Goal: Transaction & Acquisition: Purchase product/service

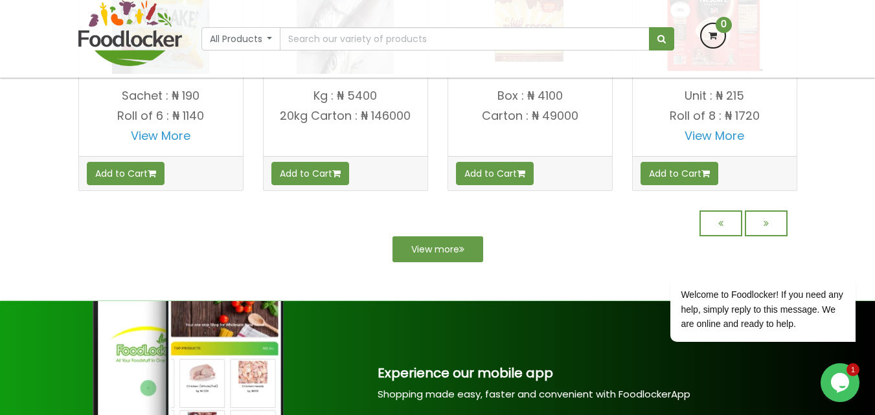
scroll to position [1230, 0]
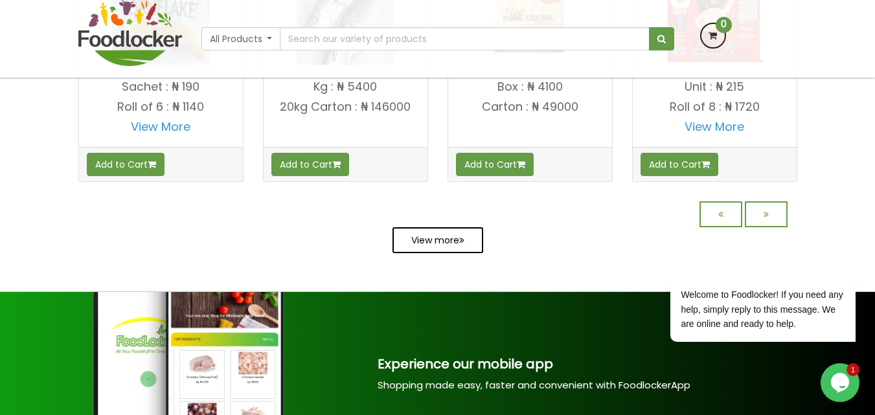
click at [450, 253] on link "View more" at bounding box center [437, 240] width 91 height 26
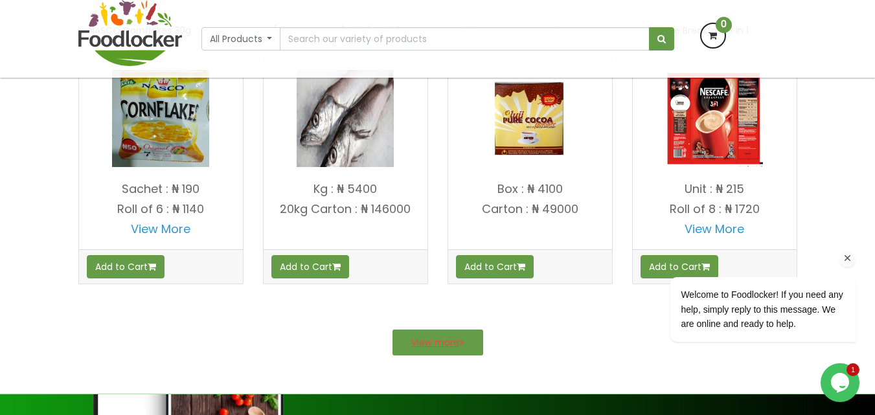
scroll to position [1333, 0]
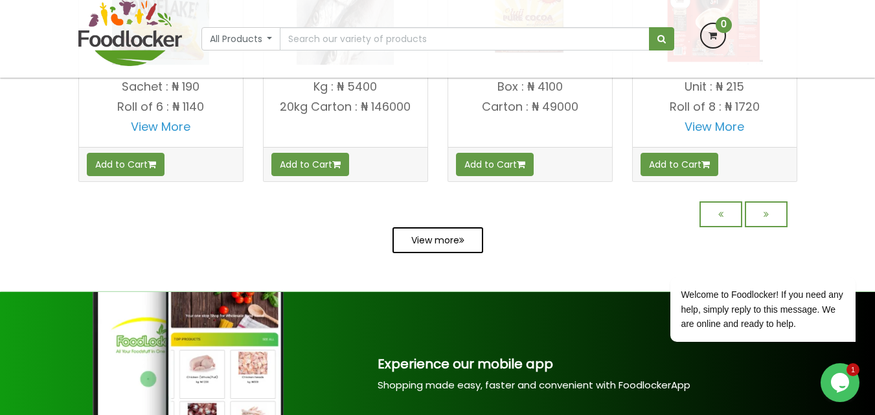
click at [439, 250] on link "View more" at bounding box center [437, 240] width 91 height 26
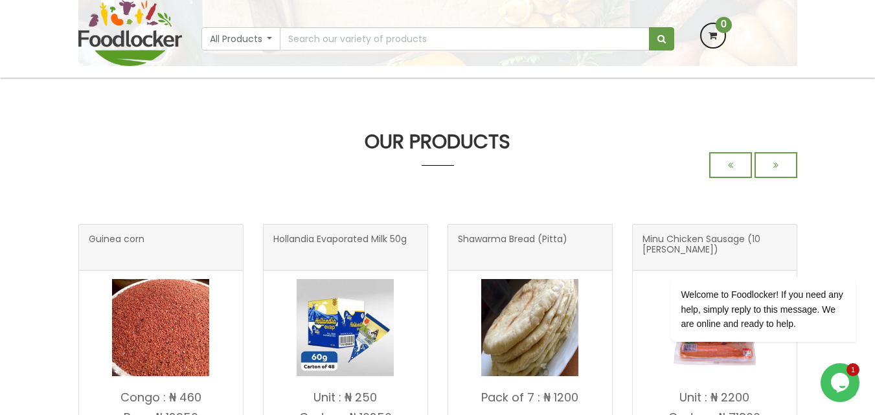
scroll to position [324, 0]
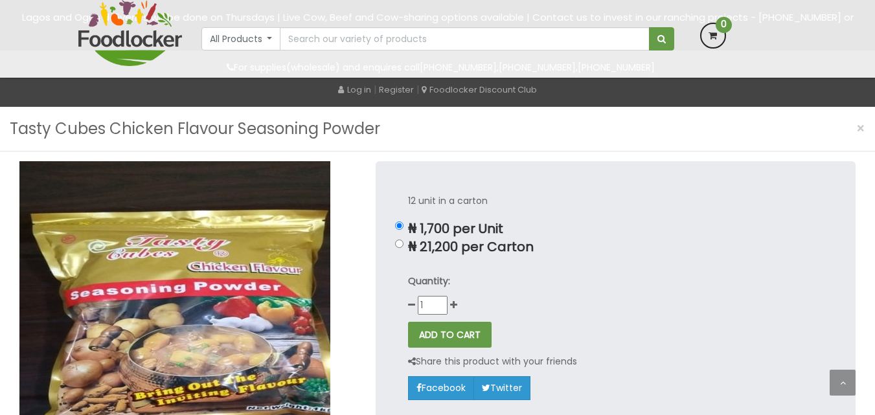
scroll to position [337, 0]
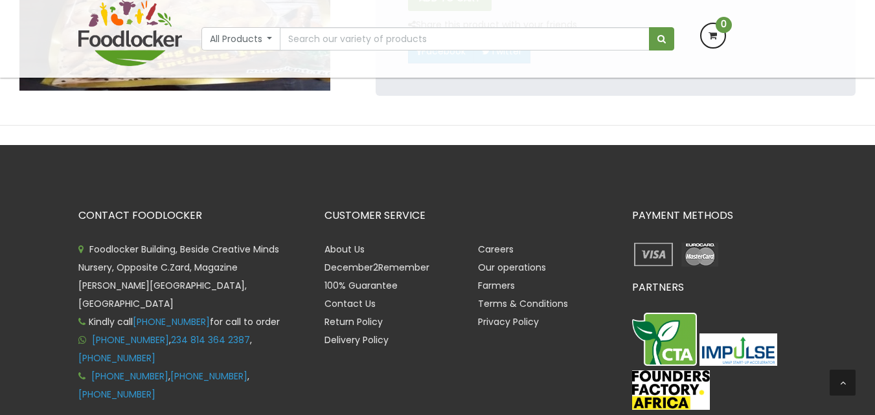
click at [170, 281] on li "Foodlocker Building, Beside Creative Minds Nursery, Opposite C.Zard, Magazine […" at bounding box center [191, 276] width 227 height 73
click at [19, 234] on div "CONTACT FOODLOCKER Foodlocker Building, Beside Creative Minds Nursery, Opposite…" at bounding box center [437, 327] width 875 height 365
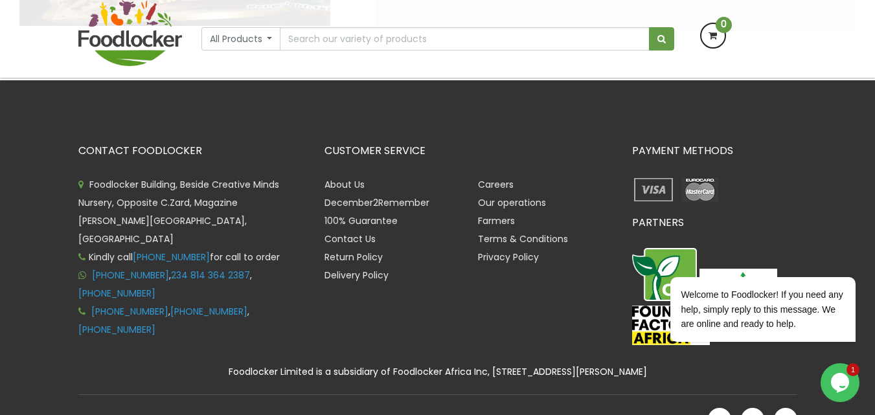
drag, startPoint x: 163, startPoint y: 317, endPoint x: 81, endPoint y: 177, distance: 162.3
click at [81, 177] on ul "Foodlocker Building, Beside Creative Minds Nursery, Opposite C.Zard, Magazine R…" at bounding box center [191, 256] width 227 height 163
click at [209, 334] on div "CONTACT FOODLOCKER Foodlocker Building, Beside Creative Minds Nursery, Opposite…" at bounding box center [192, 247] width 246 height 205
drag, startPoint x: 295, startPoint y: 348, endPoint x: 16, endPoint y: 182, distance: 325.5
click at [16, 182] on div "CONTACT FOODLOCKER Foodlocker Building, Beside Creative Minds Nursery, Opposite…" at bounding box center [437, 262] width 875 height 365
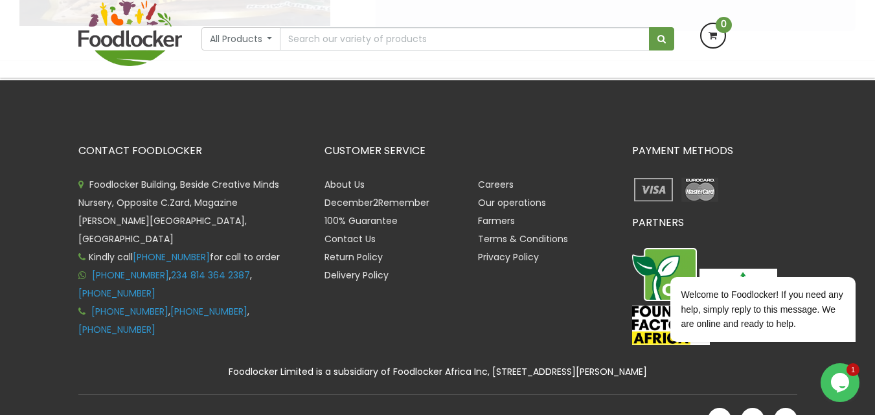
copy div "CONTACT FOODLOCKER Foodlocker Building, Beside Creative Minds Nursery, Opposite…"
click at [377, 332] on div "CUSTOMER SERVICE About Us December2Remember 100% Guarantee Contact Us Return Po…" at bounding box center [469, 247] width 308 height 205
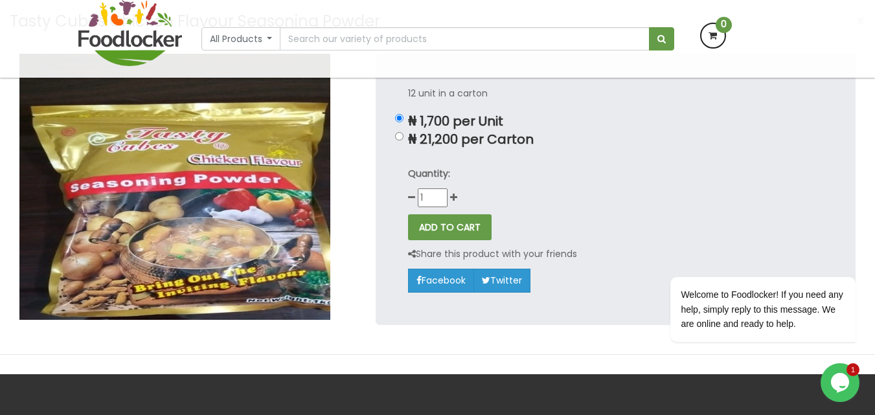
scroll to position [96, 0]
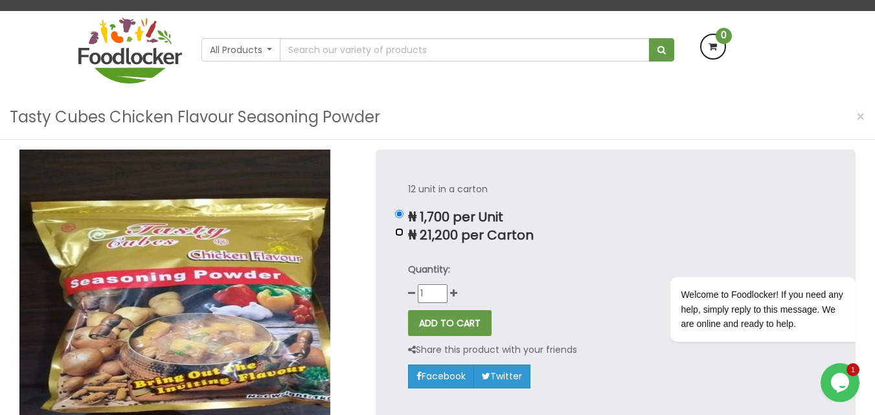
click at [401, 232] on input "₦ 21,200 per Carton" at bounding box center [399, 232] width 8 height 8
radio input "true"
click at [400, 219] on div "12 unit in a carton ₦ 1,700 per Unit ₦ 21,200 per Carton Quantity: 1 ADD TO CART" at bounding box center [616, 285] width 480 height 271
click at [401, 214] on input "₦ 1,700 per Unit" at bounding box center [399, 214] width 8 height 8
radio input "true"
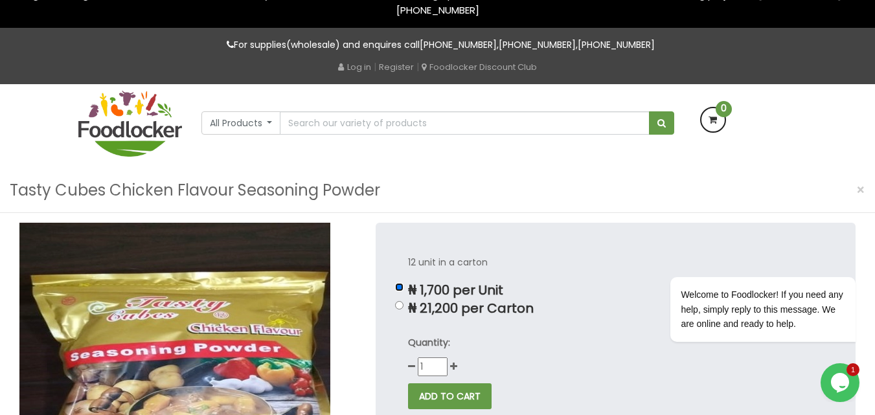
scroll to position [0, 0]
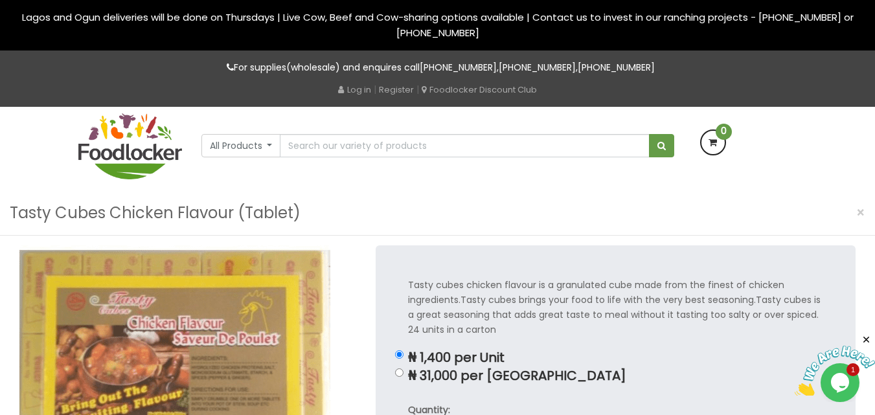
click at [144, 148] on img at bounding box center [130, 146] width 104 height 66
click at [131, 137] on img at bounding box center [130, 146] width 104 height 66
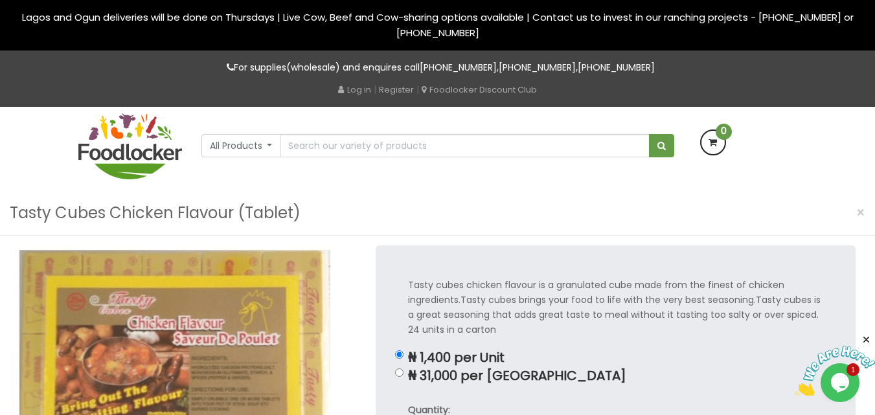
click at [131, 137] on img at bounding box center [130, 146] width 104 height 66
click at [139, 150] on img at bounding box center [130, 146] width 104 height 66
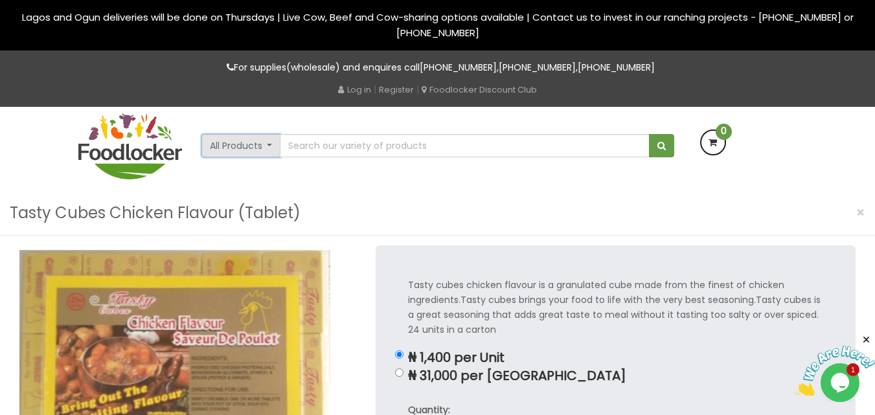
click at [244, 148] on button "All Products" at bounding box center [241, 145] width 80 height 23
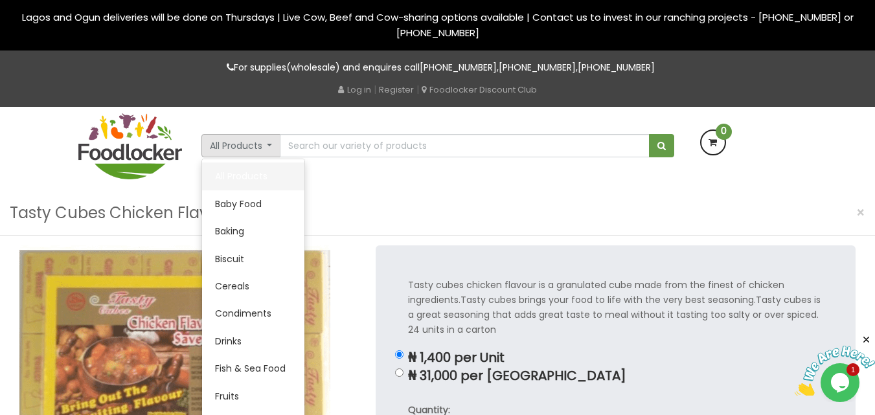
click at [243, 174] on link "All Products" at bounding box center [253, 176] width 102 height 27
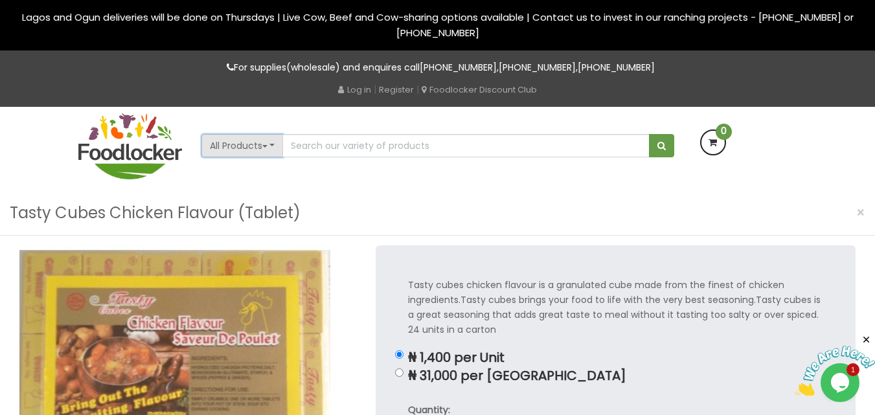
drag, startPoint x: 215, startPoint y: 150, endPoint x: 222, endPoint y: 150, distance: 7.1
click at [217, 150] on button "All Products" at bounding box center [242, 145] width 82 height 23
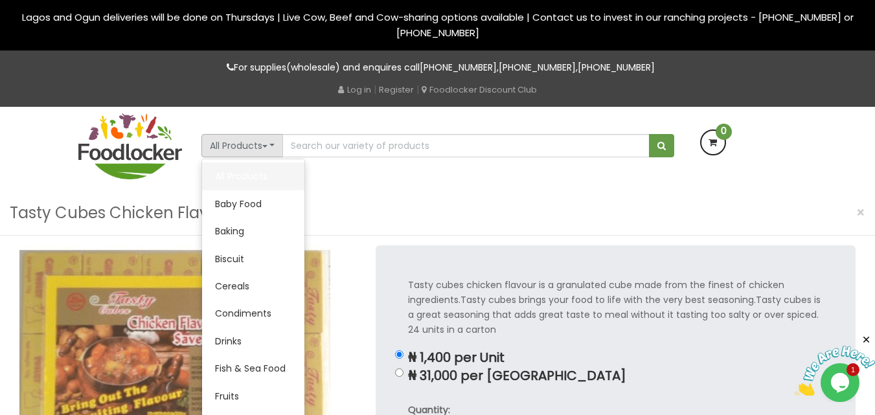
click at [248, 177] on link "All Products" at bounding box center [253, 176] width 102 height 27
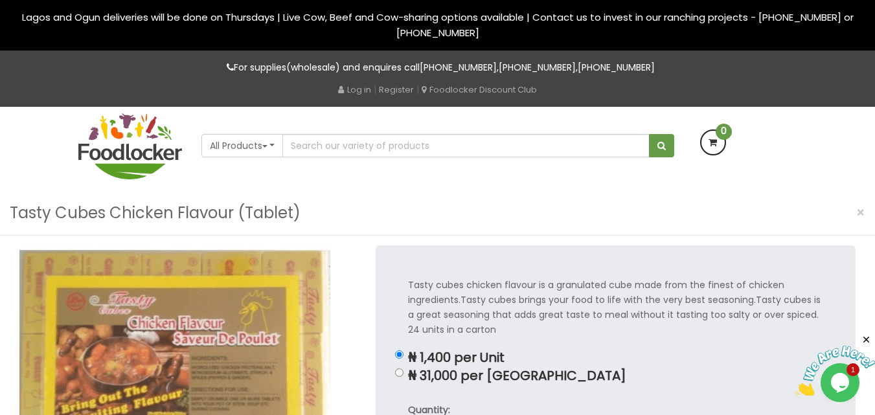
click at [248, 177] on div "All Products All Products Baby Food Baking Biscuit Cereals Condiments Drinks Me…" at bounding box center [438, 149] width 738 height 84
click at [394, 215] on div "Tasty Cubes Chicken Flavour (Tablet) ×" at bounding box center [437, 213] width 875 height 45
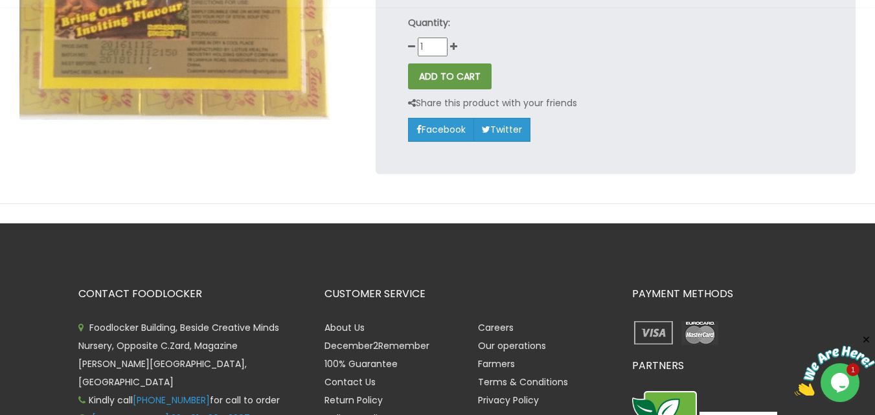
scroll to position [453, 0]
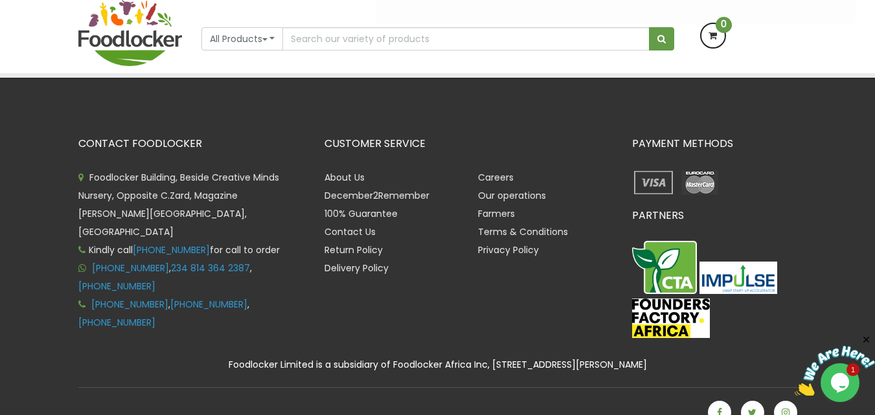
click at [615, 323] on div "CUSTOMER SERVICE About Us December2Remember 100% Guarantee Contact Us Return Po…" at bounding box center [469, 240] width 308 height 205
click at [749, 207] on div "PAYMENT METHODS PARTNERS" at bounding box center [714, 240] width 185 height 205
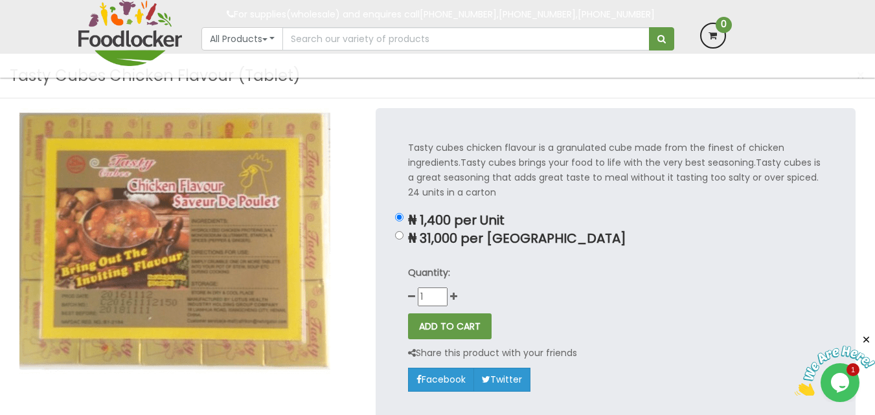
scroll to position [0, 0]
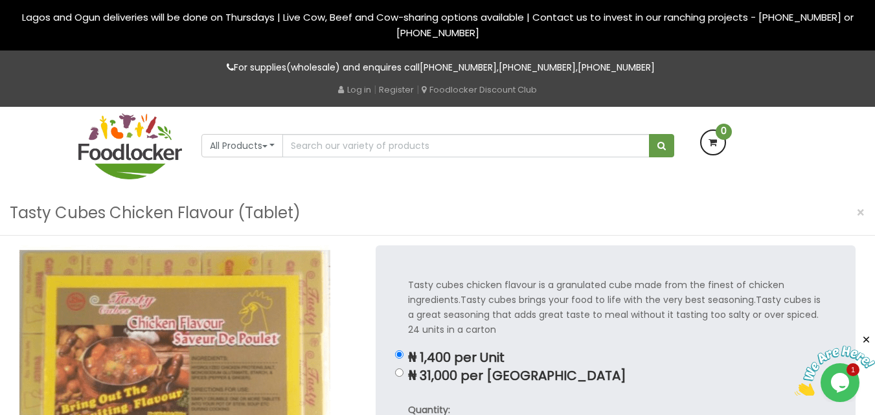
click at [124, 156] on img at bounding box center [130, 146] width 104 height 66
click at [149, 155] on img at bounding box center [130, 146] width 104 height 66
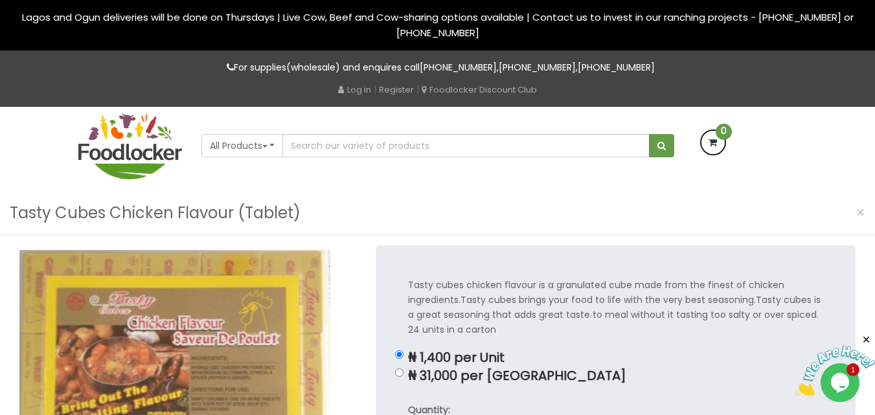
click at [149, 155] on img at bounding box center [130, 146] width 104 height 66
click at [150, 155] on img at bounding box center [130, 146] width 104 height 66
click at [142, 136] on img at bounding box center [130, 146] width 104 height 66
